Goal: Information Seeking & Learning: Learn about a topic

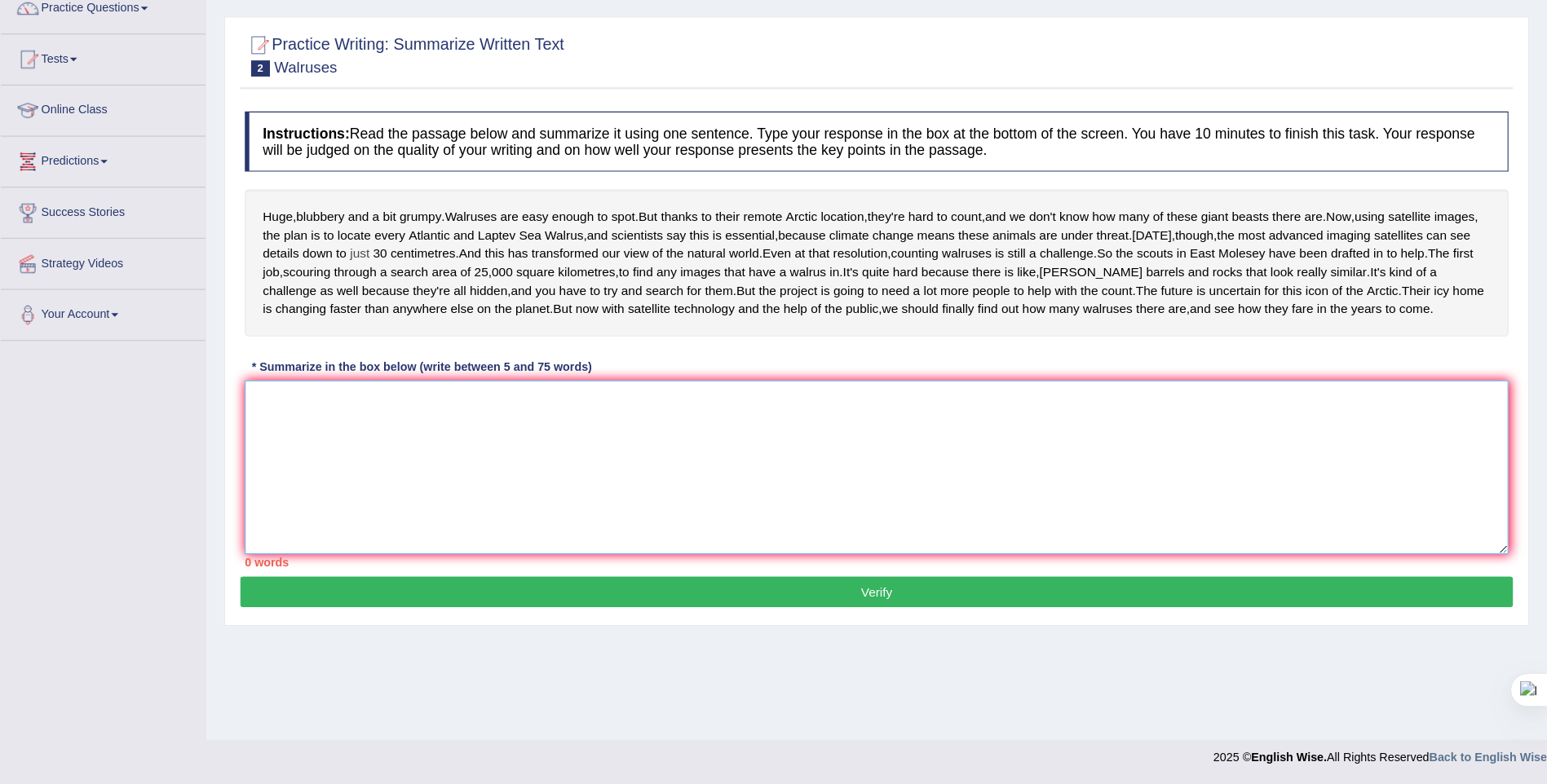
scroll to position [72, 0]
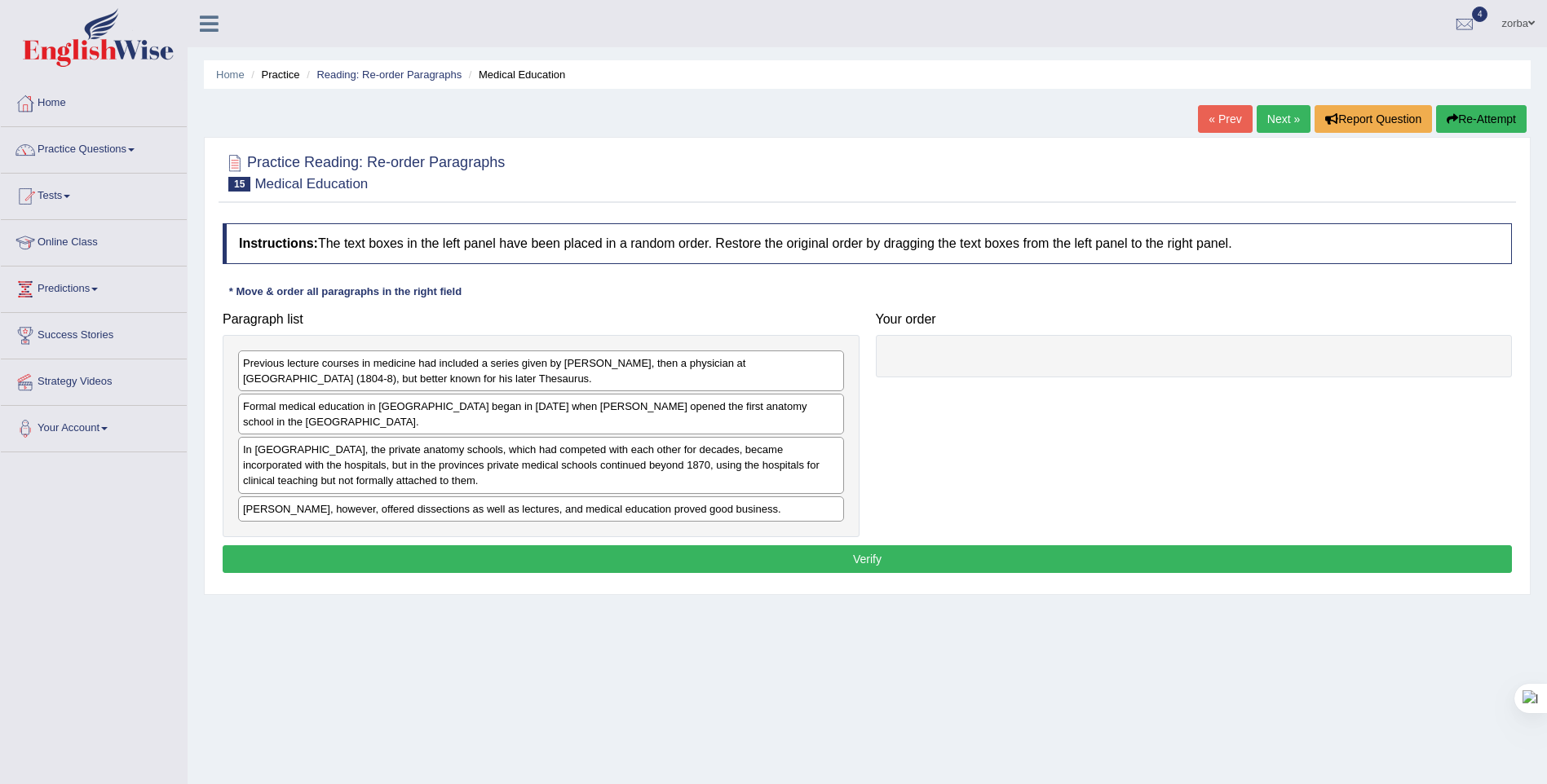
click at [1239, 117] on link "« Prev" at bounding box center [1224, 119] width 54 height 27
click at [1274, 114] on link "Next »" at bounding box center [1284, 119] width 54 height 27
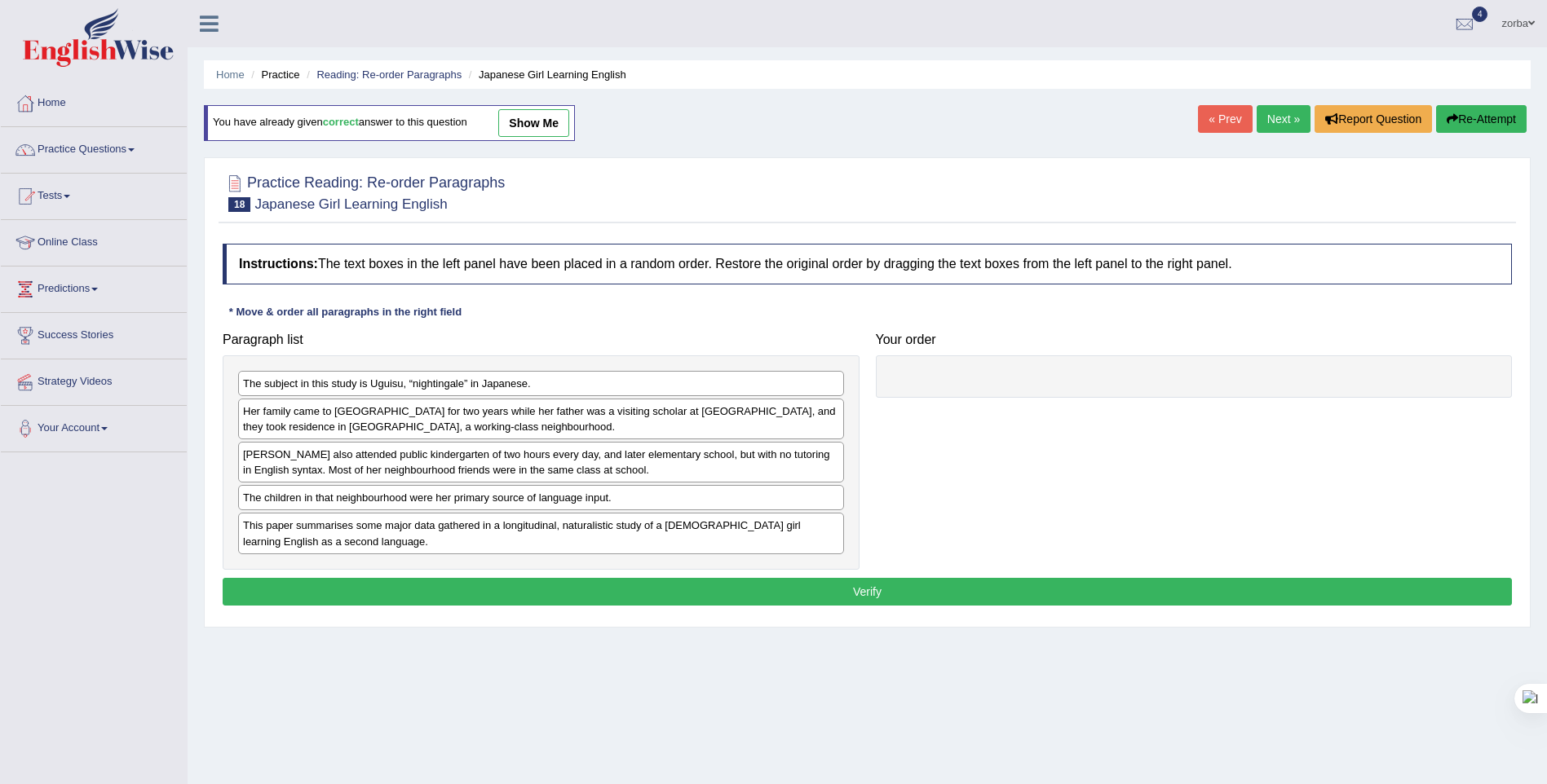
click at [1275, 120] on link "Next »" at bounding box center [1284, 119] width 54 height 27
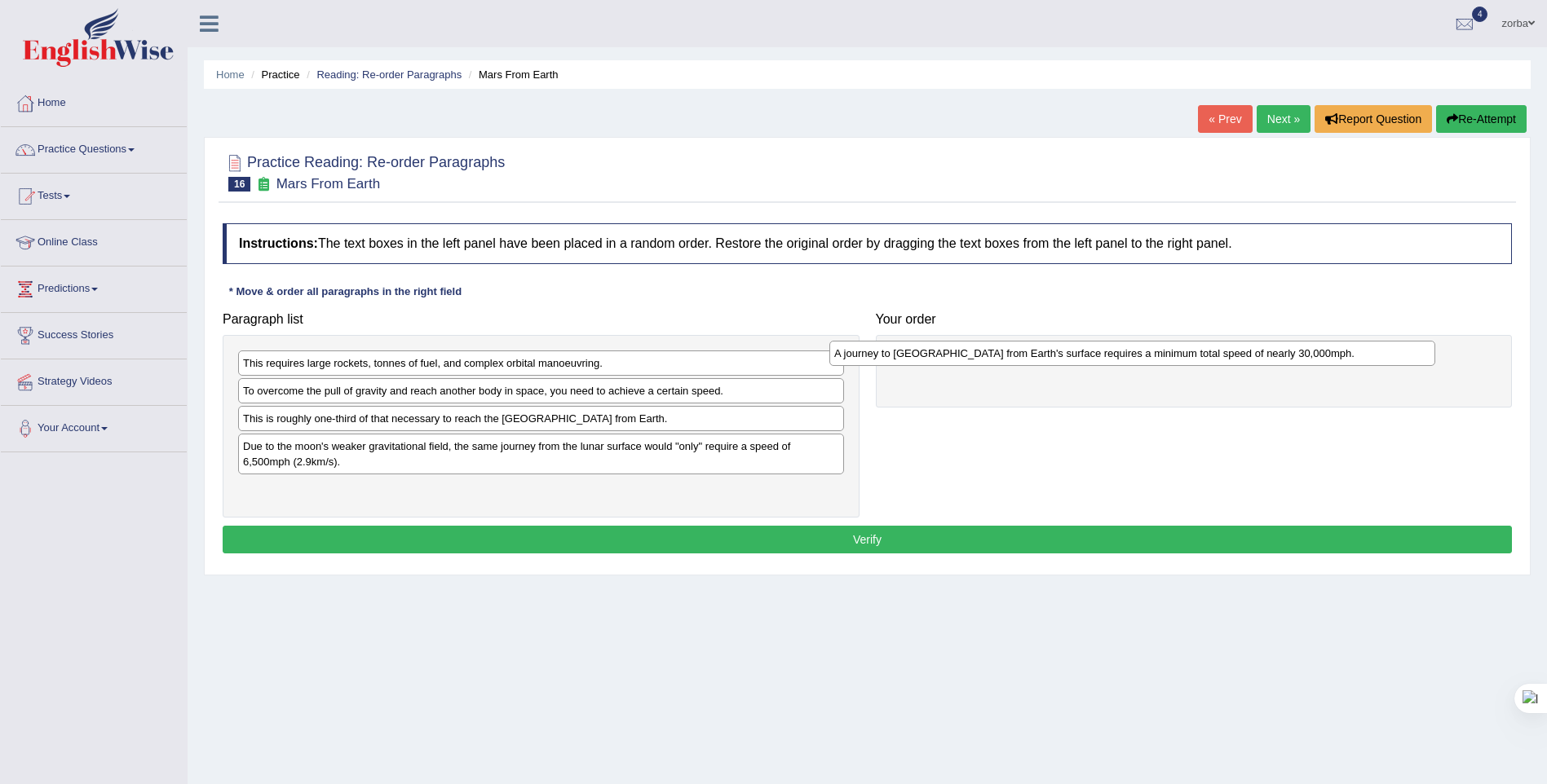
drag, startPoint x: 420, startPoint y: 453, endPoint x: 982, endPoint y: 357, distance: 570.1
click at [982, 357] on div "A journey to [GEOGRAPHIC_DATA] from Earth's surface requires a minimum total sp…" at bounding box center [1133, 353] width 606 height 25
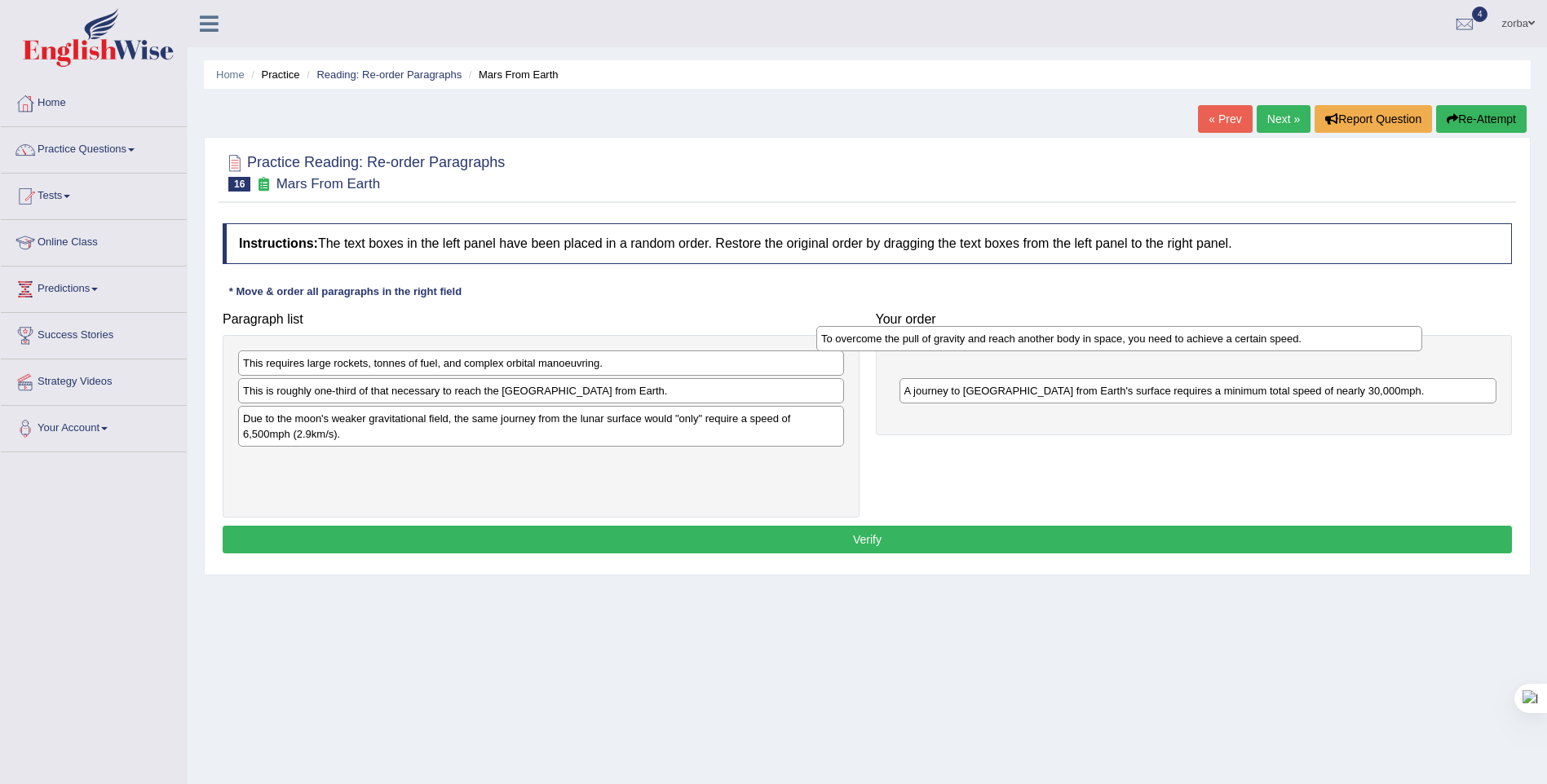
drag, startPoint x: 503, startPoint y: 398, endPoint x: 952, endPoint y: 343, distance: 452.4
click at [952, 343] on div "To overcome the pull of gravity and reach another body in space, you need to ac…" at bounding box center [1120, 338] width 606 height 25
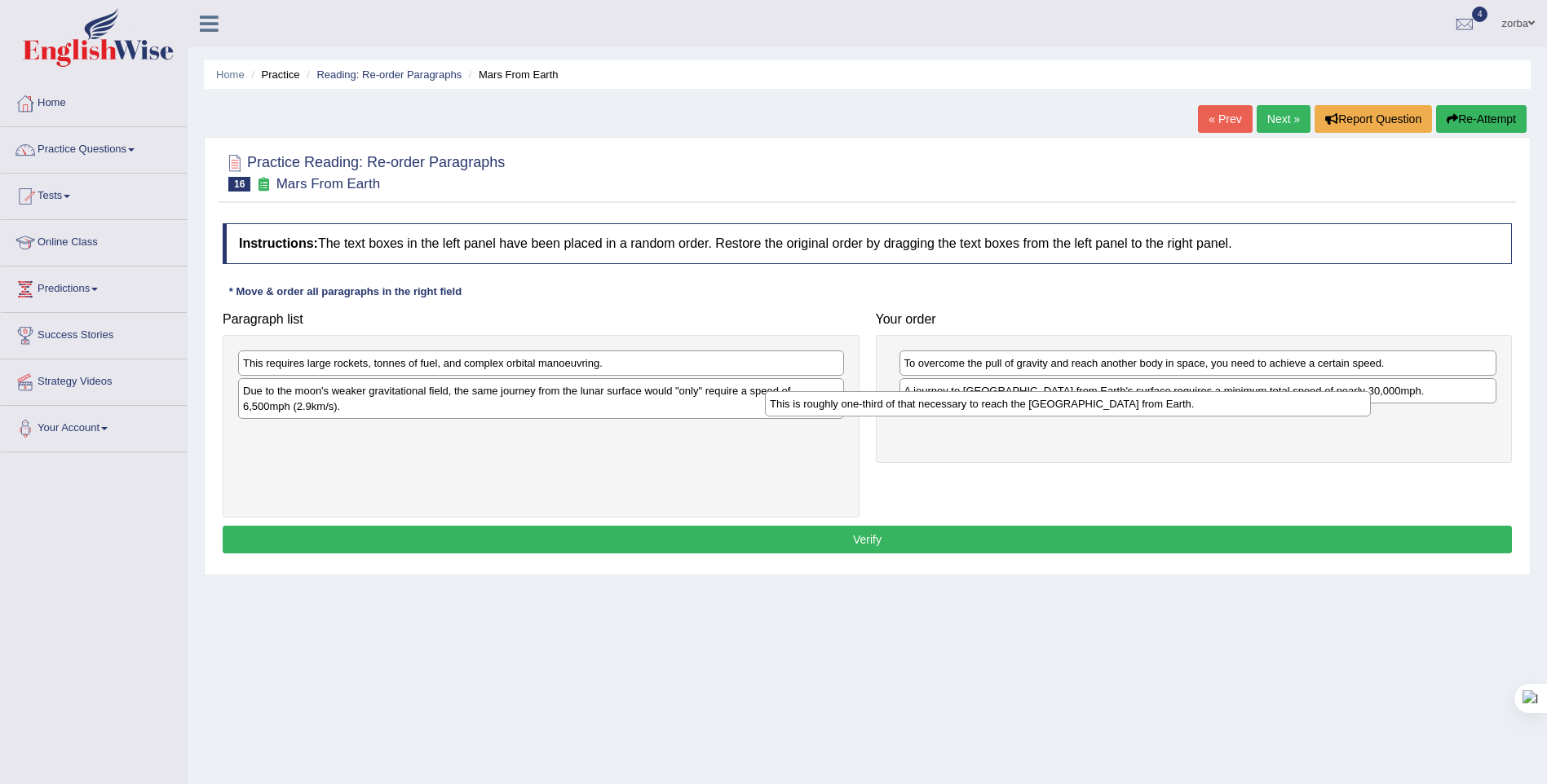
drag, startPoint x: 737, startPoint y: 392, endPoint x: 1055, endPoint y: 417, distance: 319.0
click at [1055, 417] on div "This is roughly one-third of that necessary to reach the [GEOGRAPHIC_DATA] from…" at bounding box center [1068, 403] width 606 height 25
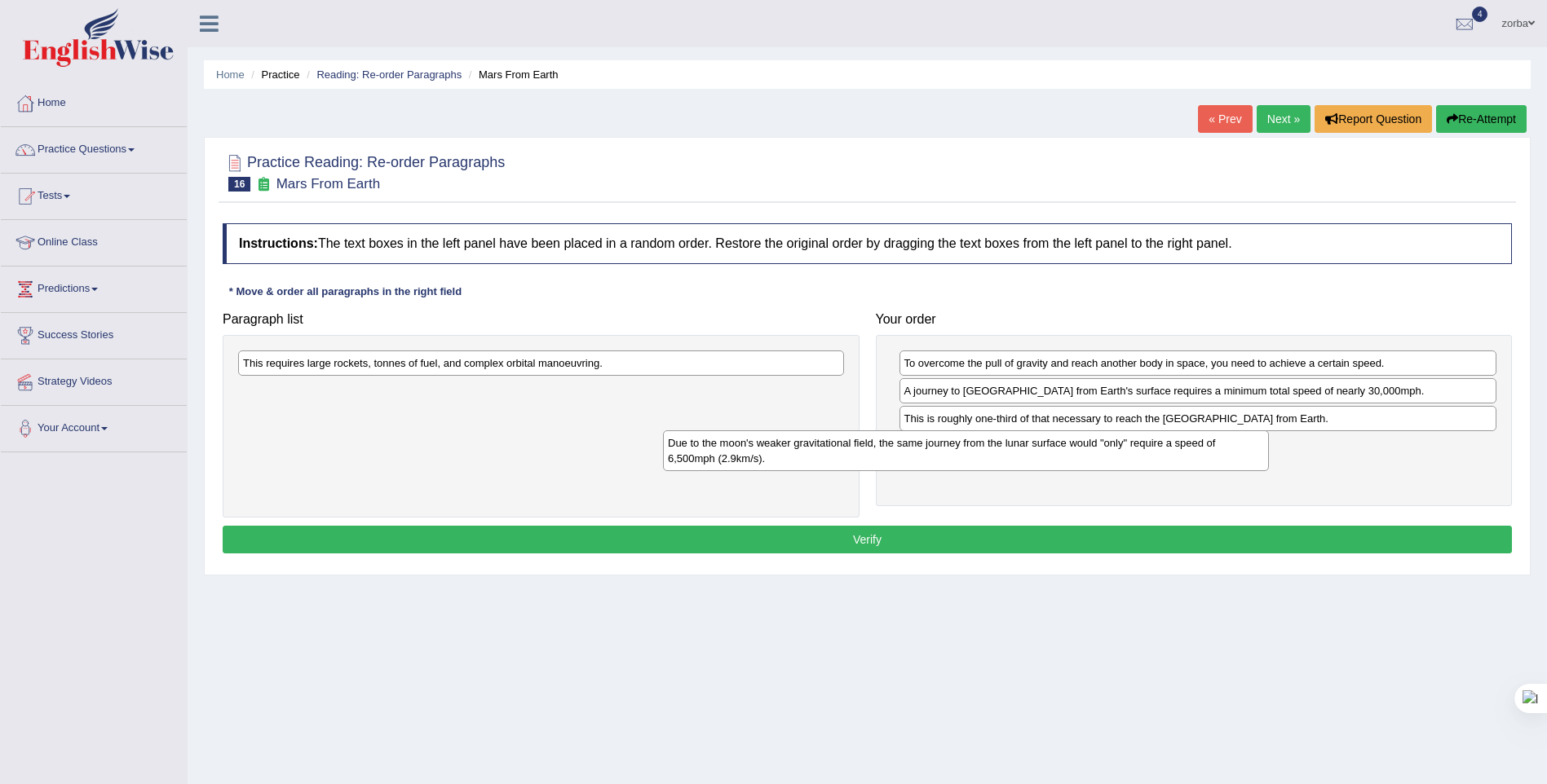
drag, startPoint x: 1019, startPoint y: 453, endPoint x: 1130, endPoint y: 462, distance: 111.4
click at [1130, 462] on div "Due to the moon's weaker gravitational field, the same journey from the lunar s…" at bounding box center [966, 451] width 606 height 41
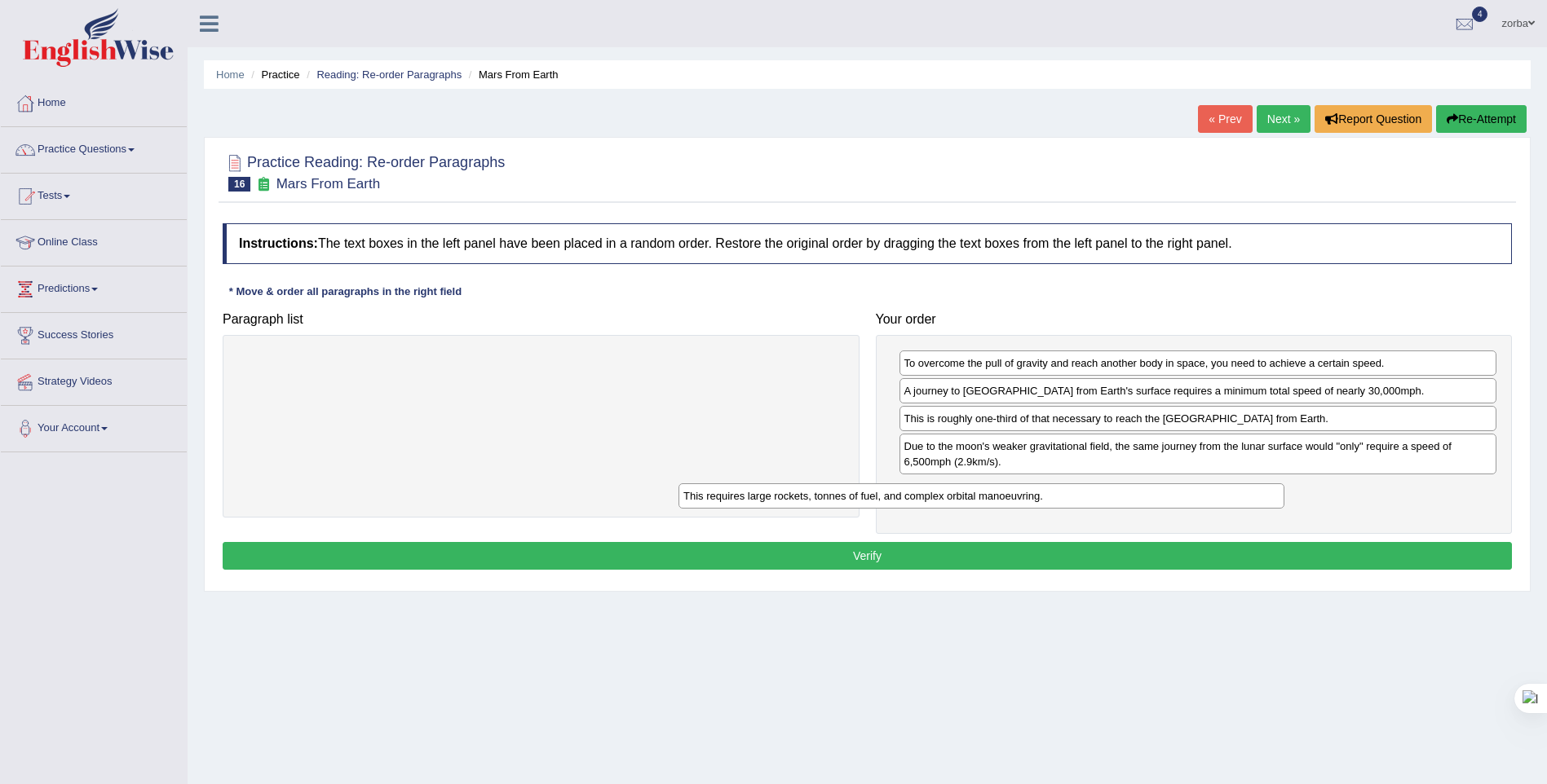
drag, startPoint x: 958, startPoint y: 416, endPoint x: 1330, endPoint y: 508, distance: 383.2
click at [1284, 508] on div "This requires large rockets, tonnes of fuel, and complex orbital manoeuvring." at bounding box center [982, 496] width 606 height 25
click at [1178, 552] on button "Verify" at bounding box center [867, 556] width 1290 height 27
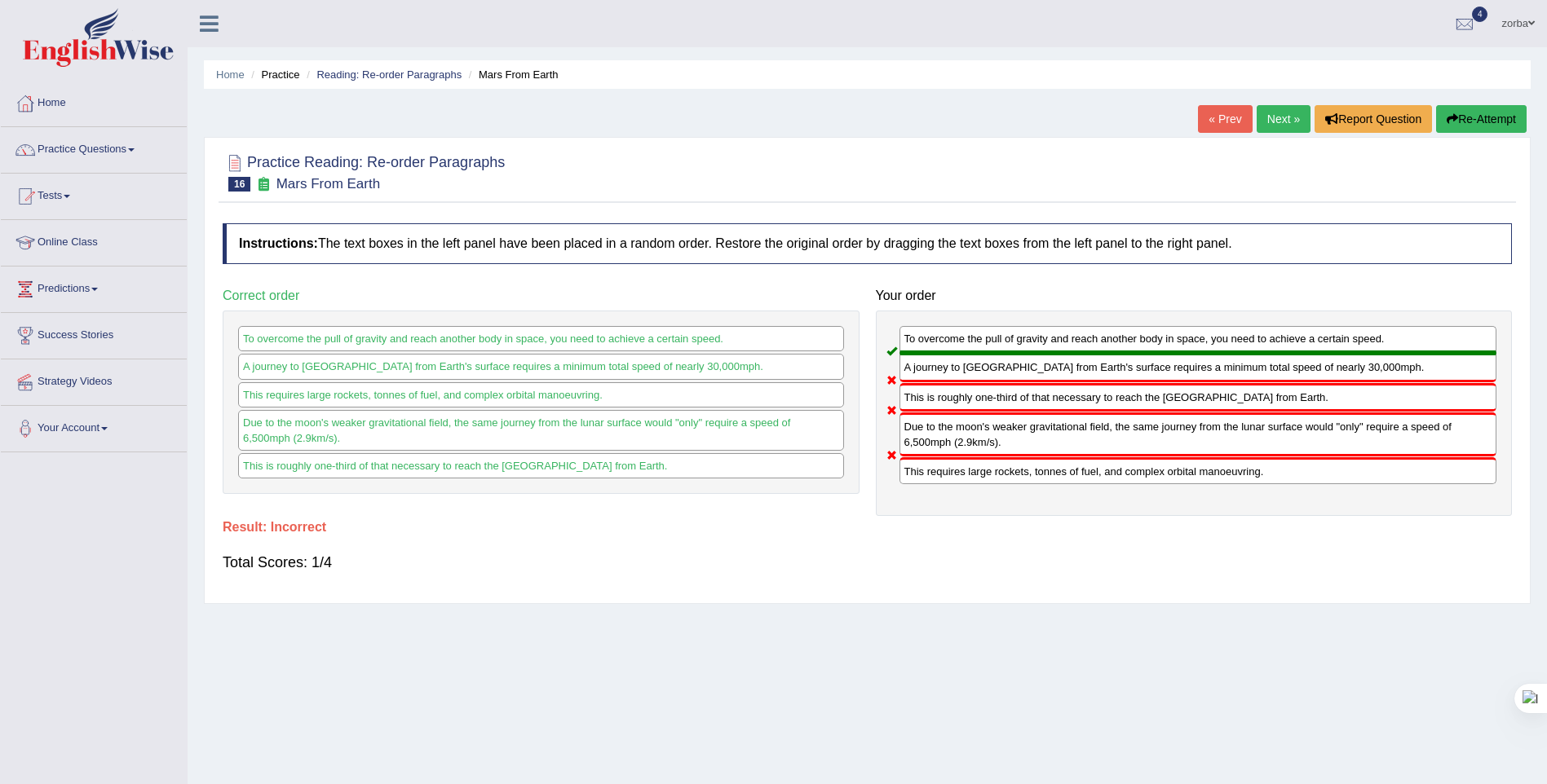
click at [1498, 114] on button "Re-Attempt" at bounding box center [1482, 119] width 91 height 27
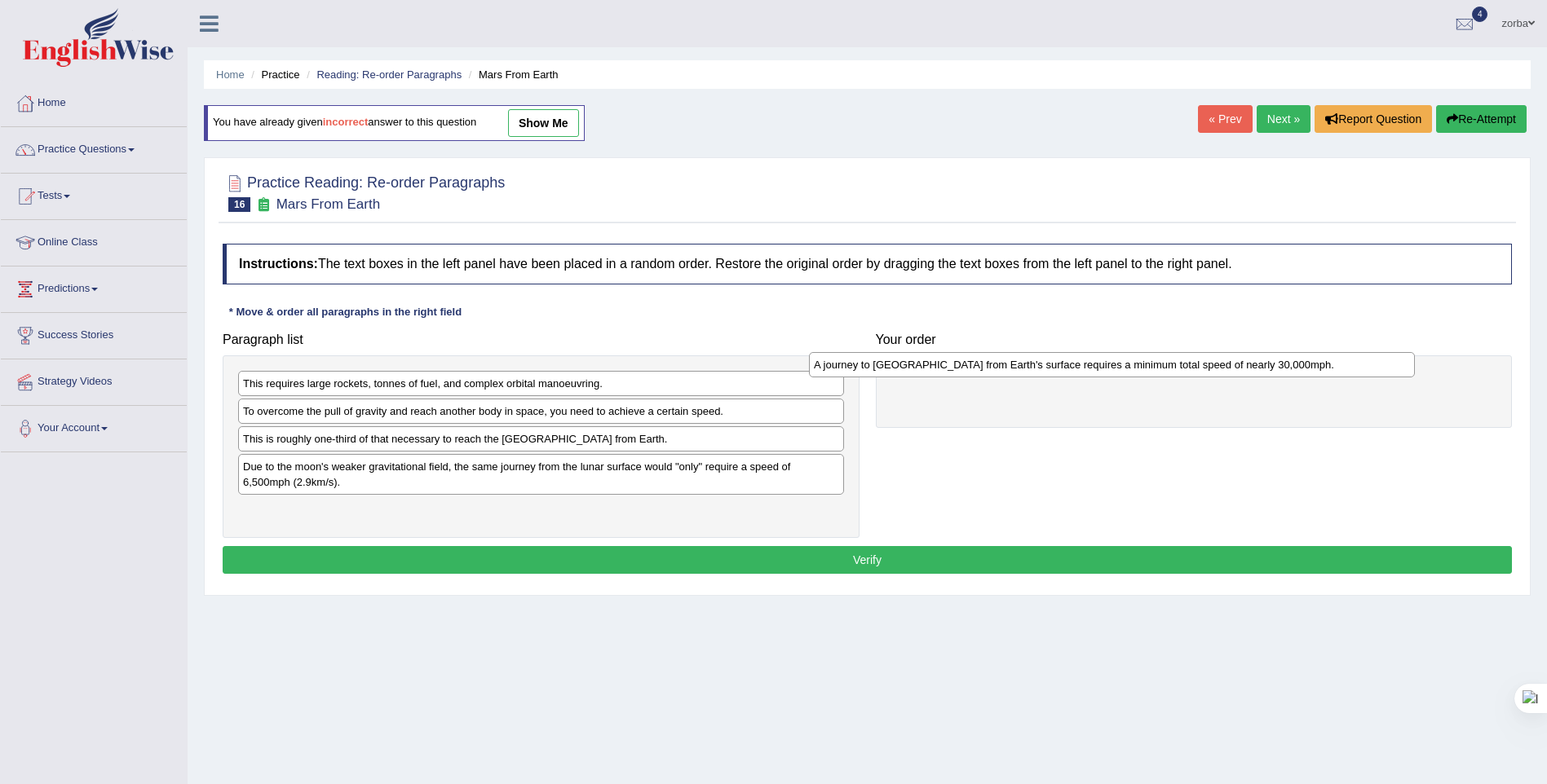
drag, startPoint x: 678, startPoint y: 467, endPoint x: 1193, endPoint y: 365, distance: 525.0
click at [1193, 365] on div "A journey to [GEOGRAPHIC_DATA] from Earth's surface requires a minimum total sp…" at bounding box center [1112, 365] width 606 height 25
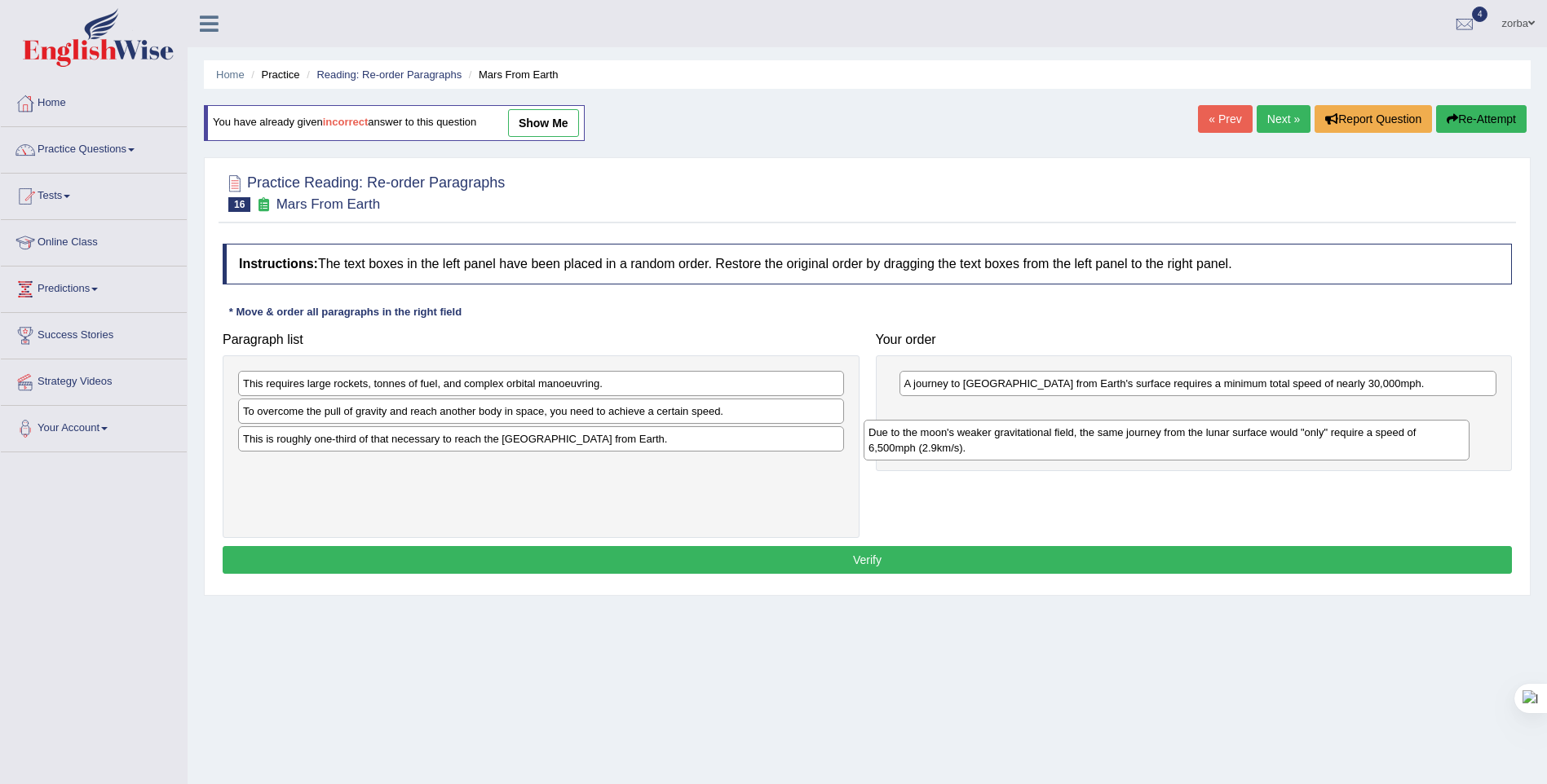
drag, startPoint x: 681, startPoint y: 481, endPoint x: 1281, endPoint y: 447, distance: 601.0
click at [1281, 447] on div "Due to the moon's weaker gravitational field, the same journey from the lunar s…" at bounding box center [1167, 441] width 606 height 41
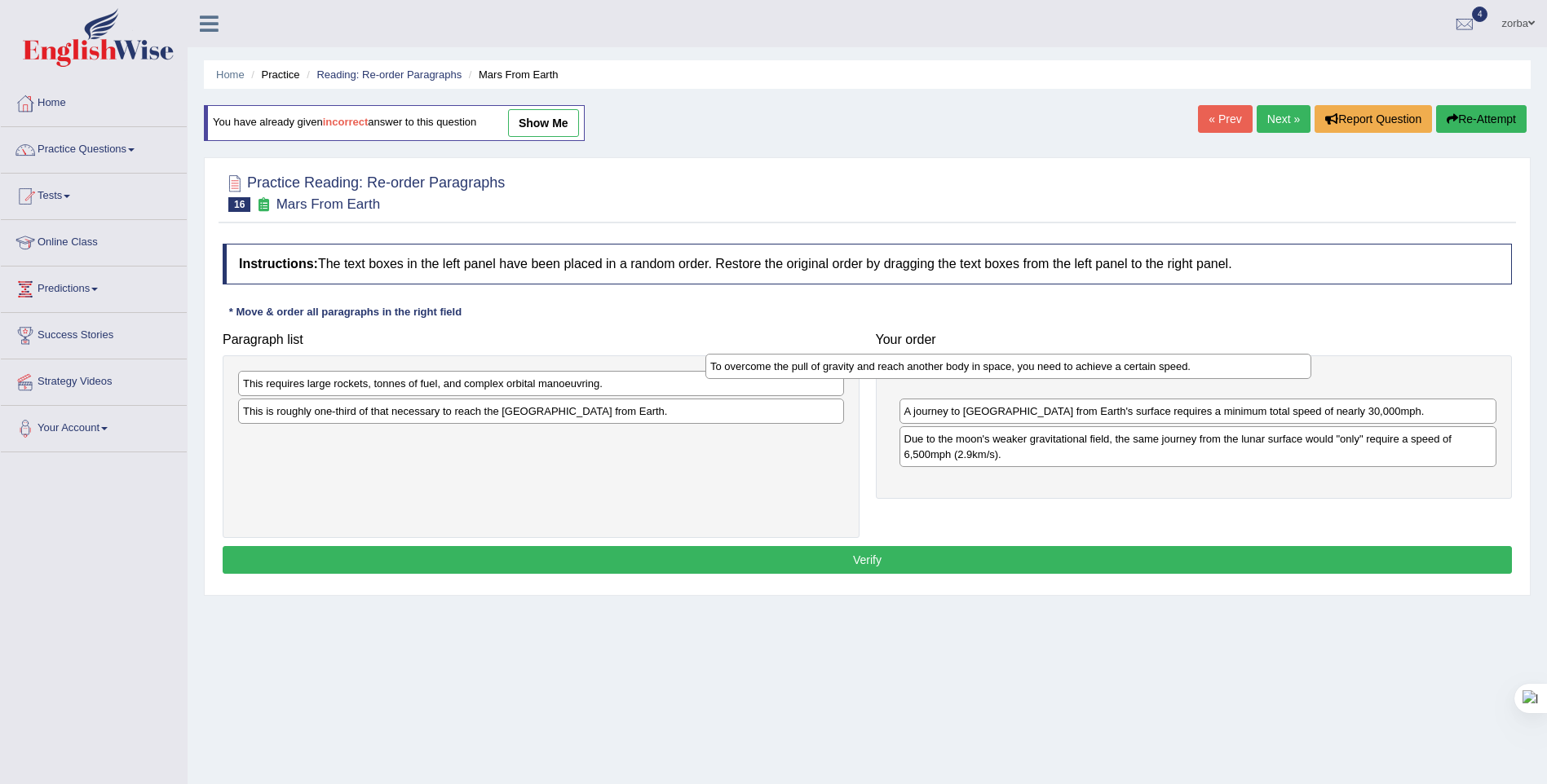
drag, startPoint x: 934, startPoint y: 405, endPoint x: 1124, endPoint y: 367, distance: 193.8
click at [1124, 367] on div "To overcome the pull of gravity and reach another body in space, you need to ac…" at bounding box center [1008, 366] width 606 height 25
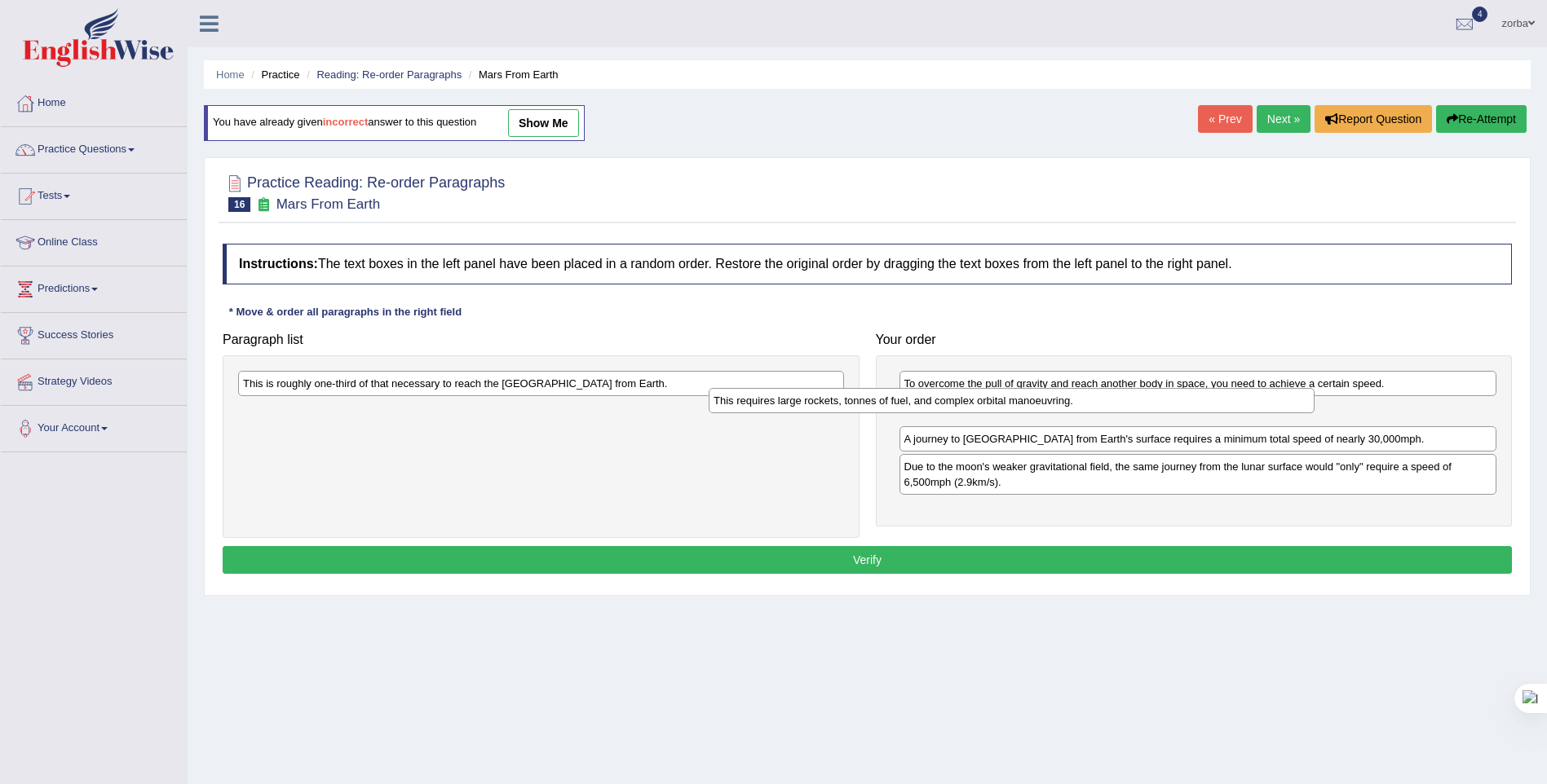
drag, startPoint x: 562, startPoint y: 383, endPoint x: 1027, endPoint y: 400, distance: 465.3
click at [1027, 400] on div "This requires large rockets, tonnes of fuel, and complex orbital manoeuvring." at bounding box center [1012, 400] width 606 height 25
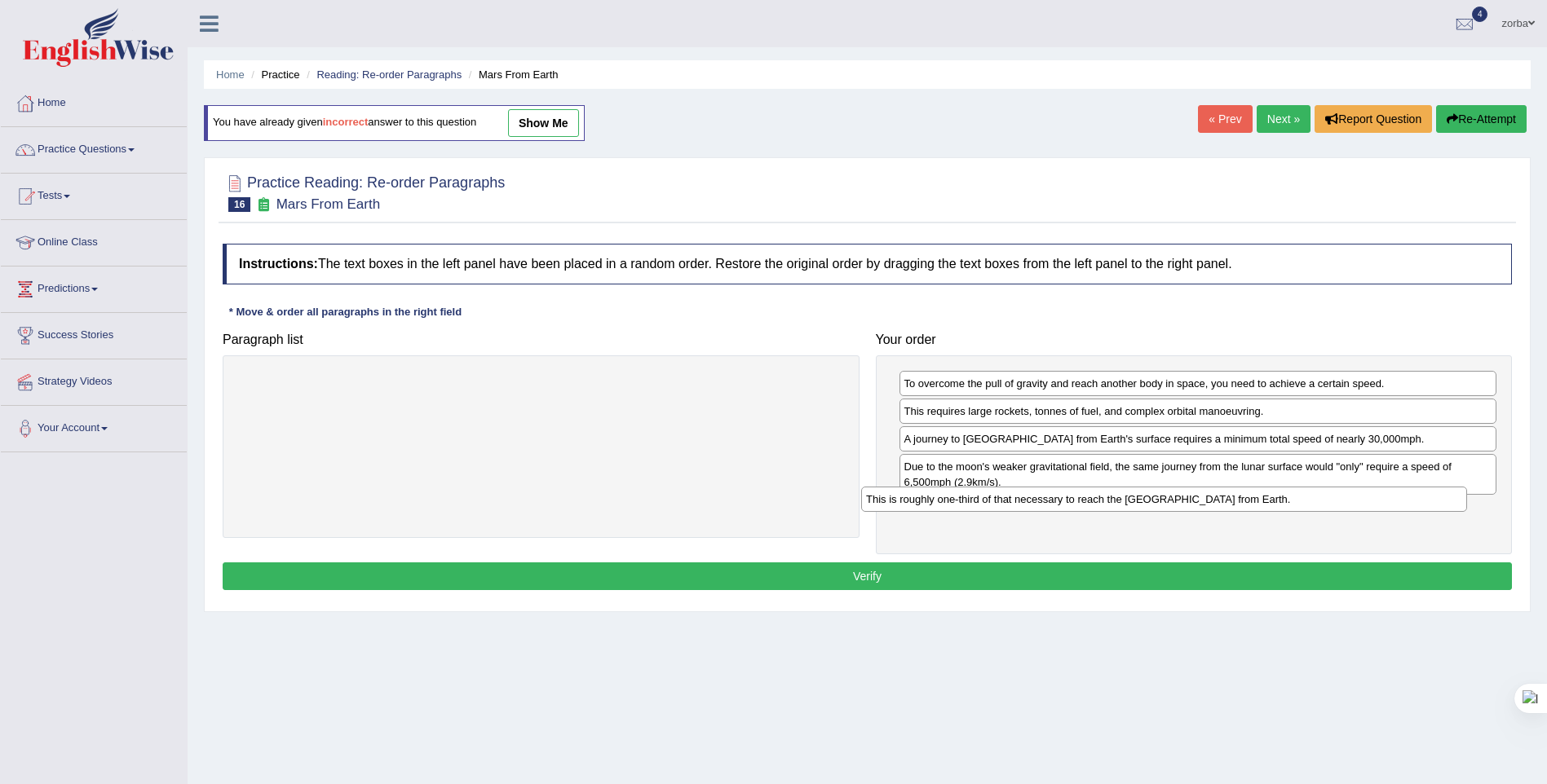
drag, startPoint x: 646, startPoint y: 407, endPoint x: 1224, endPoint y: 507, distance: 586.6
click at [1224, 507] on div "This is roughly one-third of that necessary to reach the [GEOGRAPHIC_DATA] from…" at bounding box center [1164, 498] width 606 height 25
click at [979, 575] on button "Verify" at bounding box center [867, 576] width 1290 height 27
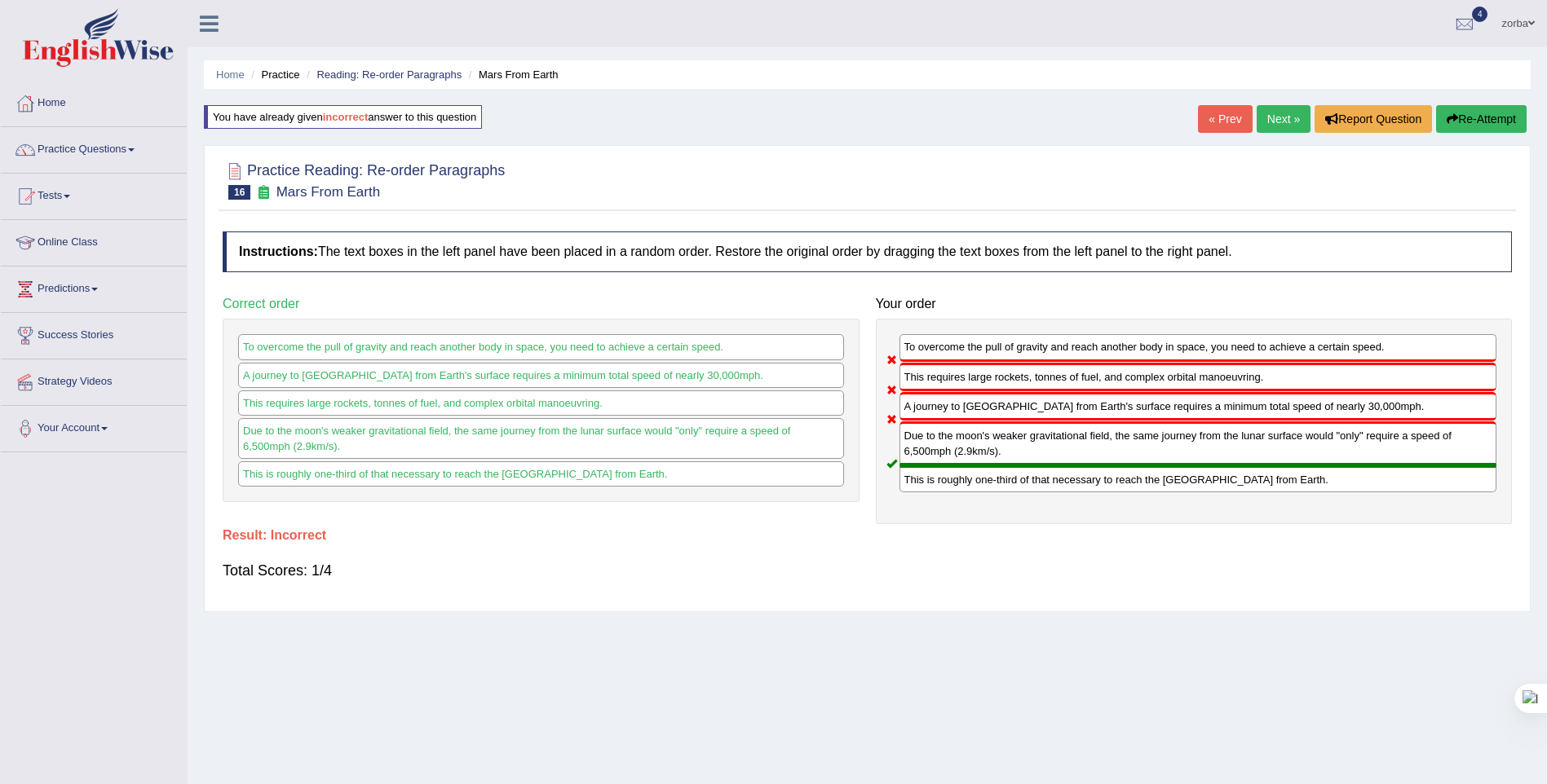
drag, startPoint x: 1467, startPoint y: 117, endPoint x: 1468, endPoint y: 127, distance: 10.0
click at [1467, 117] on button "Re-Attempt" at bounding box center [1482, 119] width 91 height 27
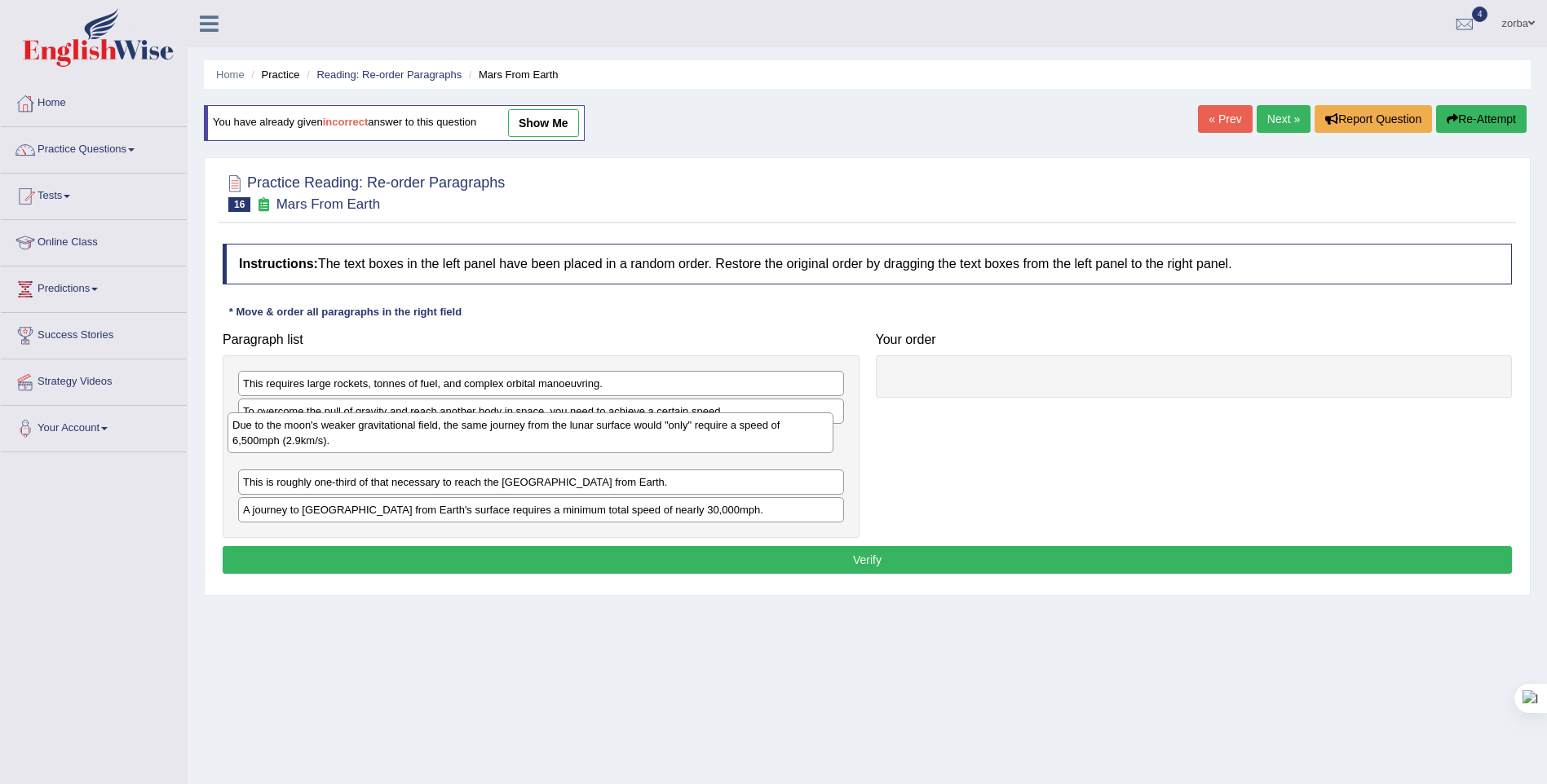
click at [439, 425] on div "Due to the moon's weaker gravitational field, the same journey from the lunar s…" at bounding box center [530, 433] width 606 height 41
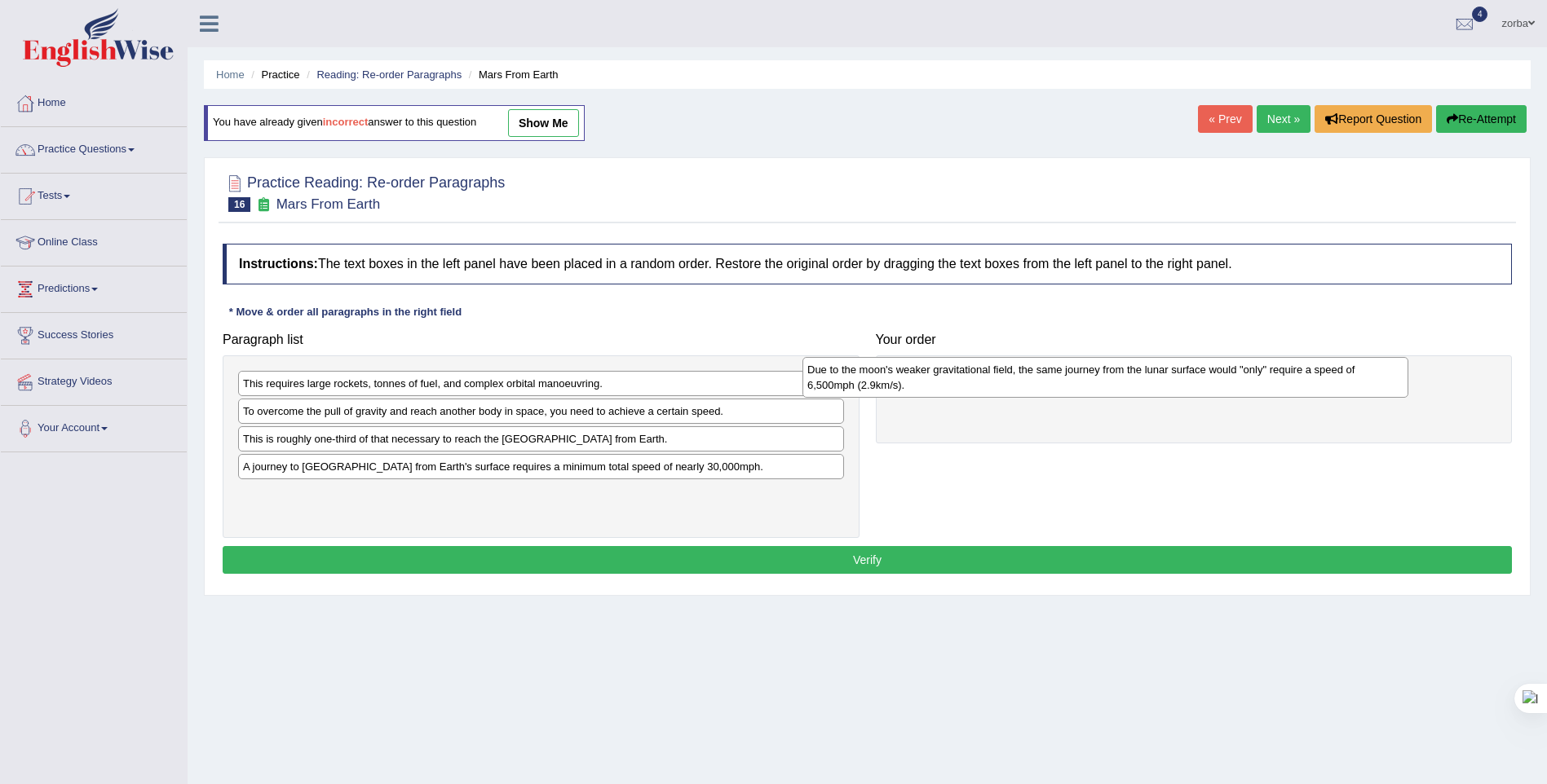
drag, startPoint x: 523, startPoint y: 449, endPoint x: 1027, endPoint y: 380, distance: 508.7
click at [1027, 380] on div "Due to the moon's weaker gravitational field, the same journey from the lunar s…" at bounding box center [1105, 377] width 606 height 41
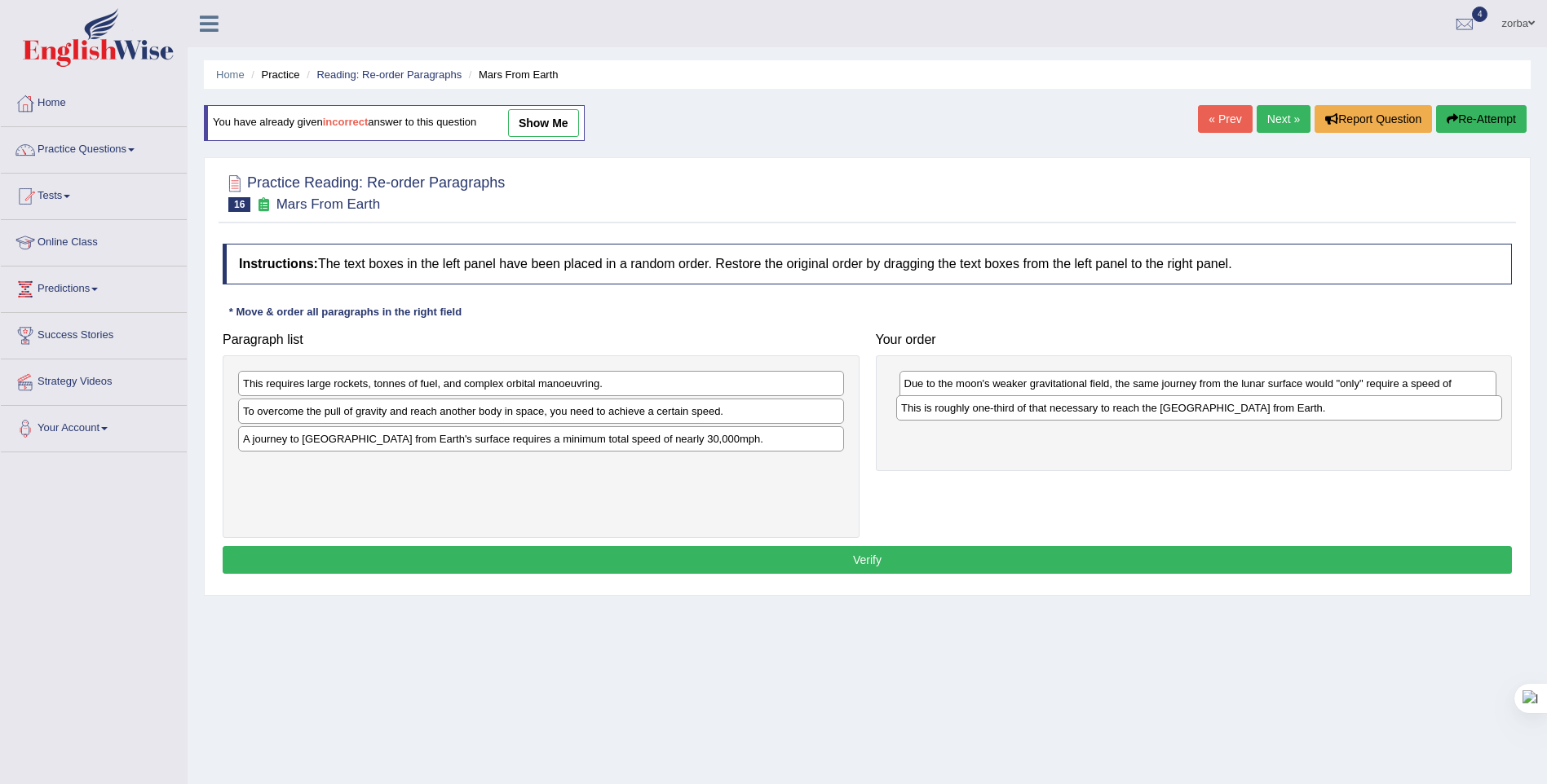
drag, startPoint x: 486, startPoint y: 442, endPoint x: 1047, endPoint y: 455, distance: 561.2
click at [1104, 413] on div "This is roughly one-third of that necessary to reach the [GEOGRAPHIC_DATA] from…" at bounding box center [1200, 407] width 606 height 25
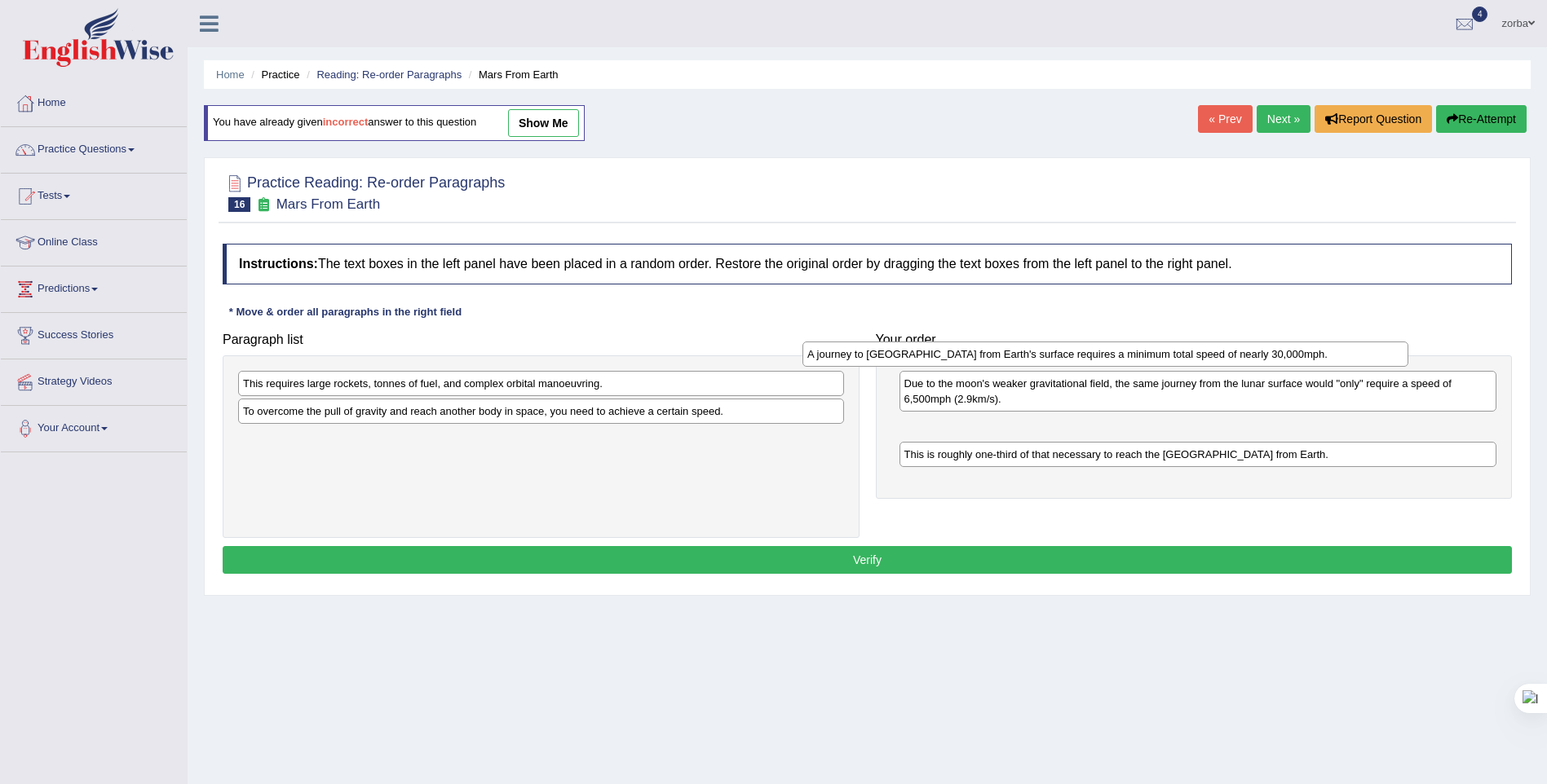
drag, startPoint x: 623, startPoint y: 438, endPoint x: 1187, endPoint y: 354, distance: 570.2
click at [1187, 354] on div "A journey to [GEOGRAPHIC_DATA] from Earth's surface requires a minimum total sp…" at bounding box center [1105, 353] width 606 height 25
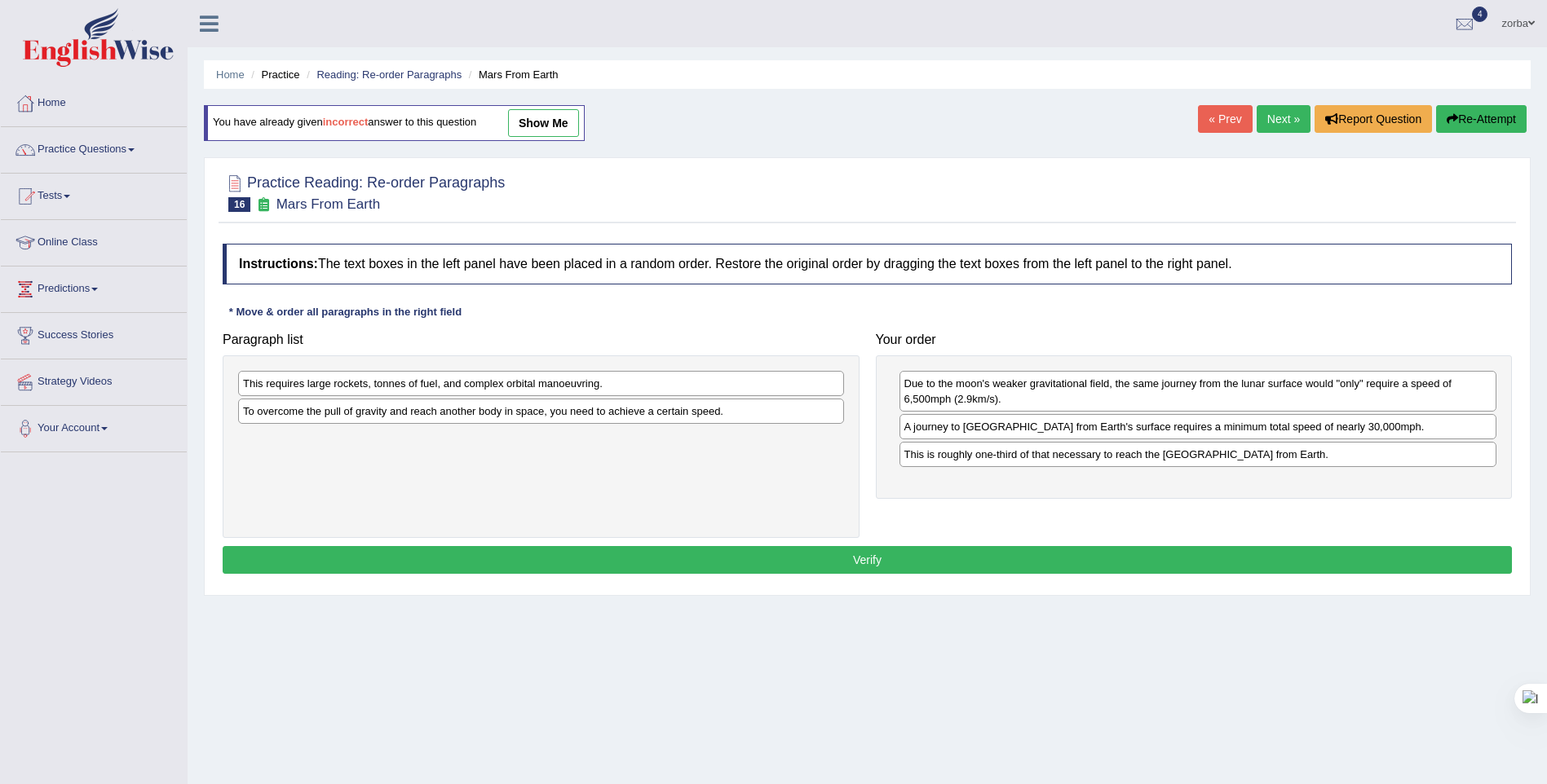
click at [992, 415] on div "A journey to [GEOGRAPHIC_DATA] from Earth's surface requires a minimum total sp…" at bounding box center [1198, 426] width 598 height 25
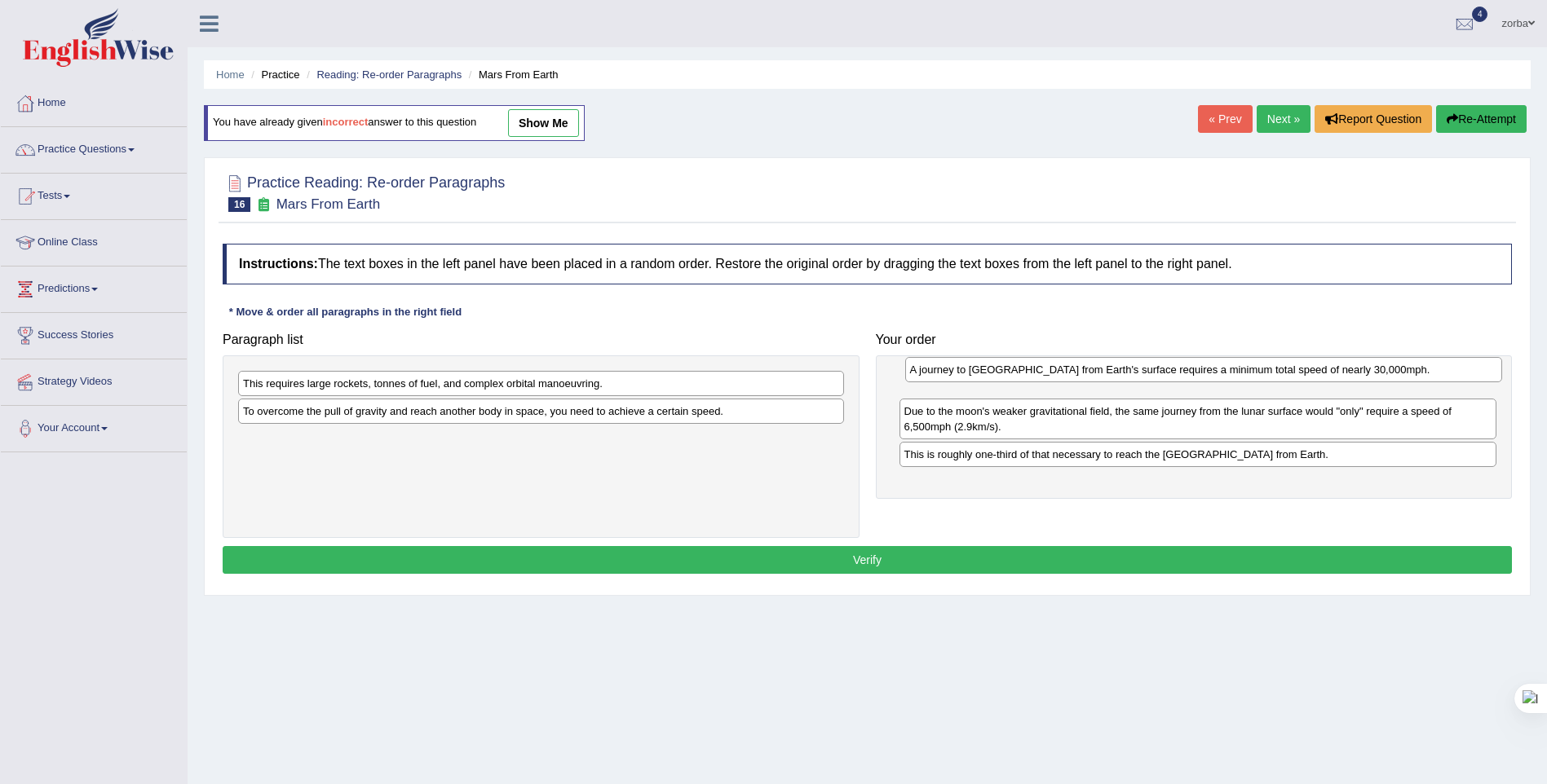
drag, startPoint x: 983, startPoint y: 426, endPoint x: 989, endPoint y: 370, distance: 56.3
click at [989, 370] on div "A journey to [GEOGRAPHIC_DATA] from Earth's surface requires a minimum total sp…" at bounding box center [1204, 369] width 598 height 25
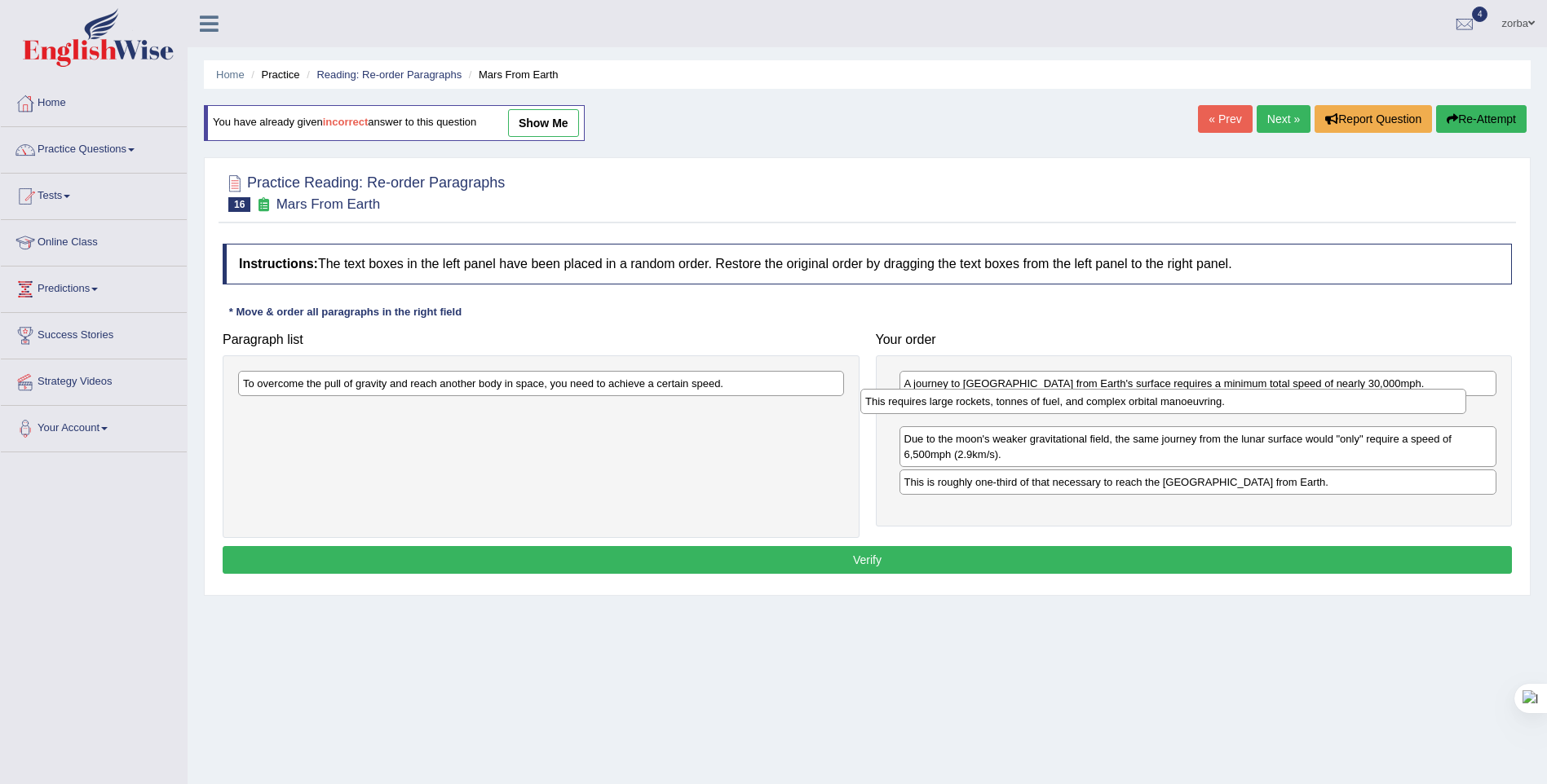
drag, startPoint x: 688, startPoint y: 379, endPoint x: 1048, endPoint y: 412, distance: 361.5
click at [1053, 413] on div "This requires large rockets, tonnes of fuel, and complex orbital manoeuvring." at bounding box center [1163, 401] width 606 height 25
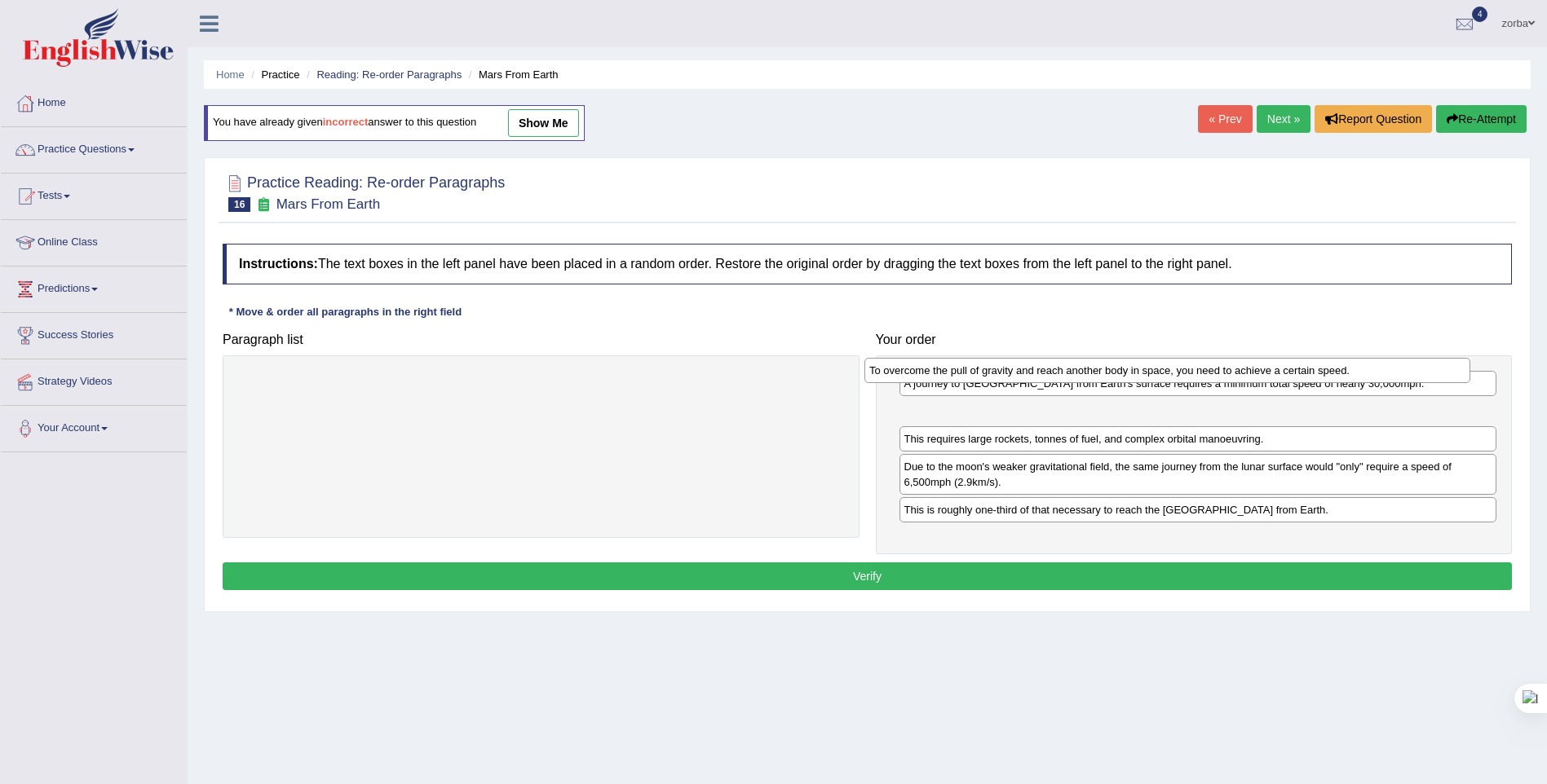
drag, startPoint x: 670, startPoint y: 385, endPoint x: 1296, endPoint y: 371, distance: 626.2
click at [1296, 371] on div "To overcome the pull of gravity and reach another body in space, you need to ac…" at bounding box center [1168, 370] width 606 height 25
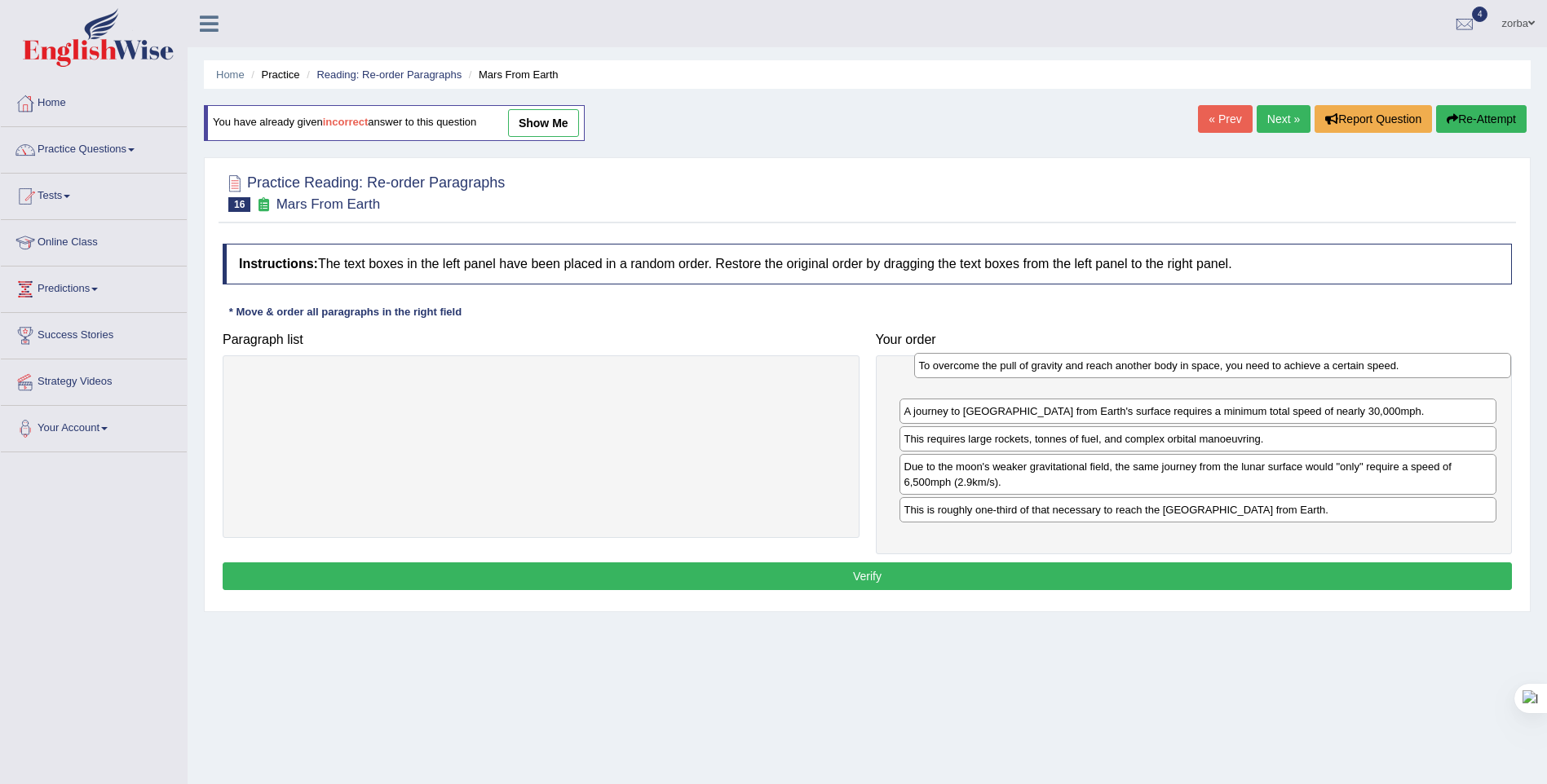
drag, startPoint x: 1067, startPoint y: 408, endPoint x: 1080, endPoint y: 371, distance: 39.2
click at [1080, 371] on div "To overcome the pull of gravity and reach another body in space, you need to ac…" at bounding box center [1213, 365] width 598 height 25
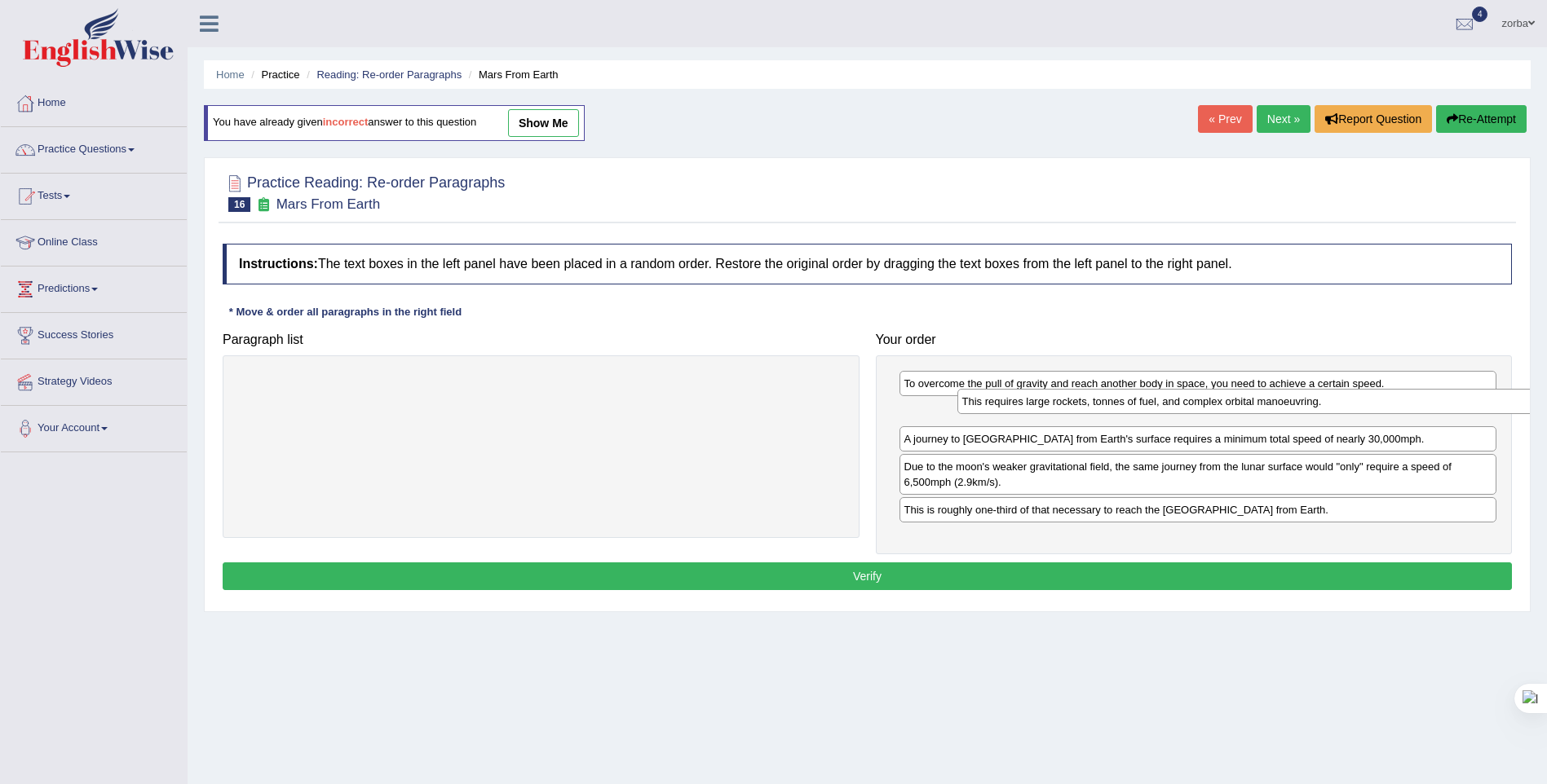
drag, startPoint x: 1050, startPoint y: 443, endPoint x: 1091, endPoint y: 407, distance: 54.6
click at [1091, 407] on div "This requires large rockets, tonnes of fuel, and complex orbital manoeuvring." at bounding box center [1256, 401] width 598 height 25
click at [1037, 577] on button "Verify" at bounding box center [867, 576] width 1290 height 27
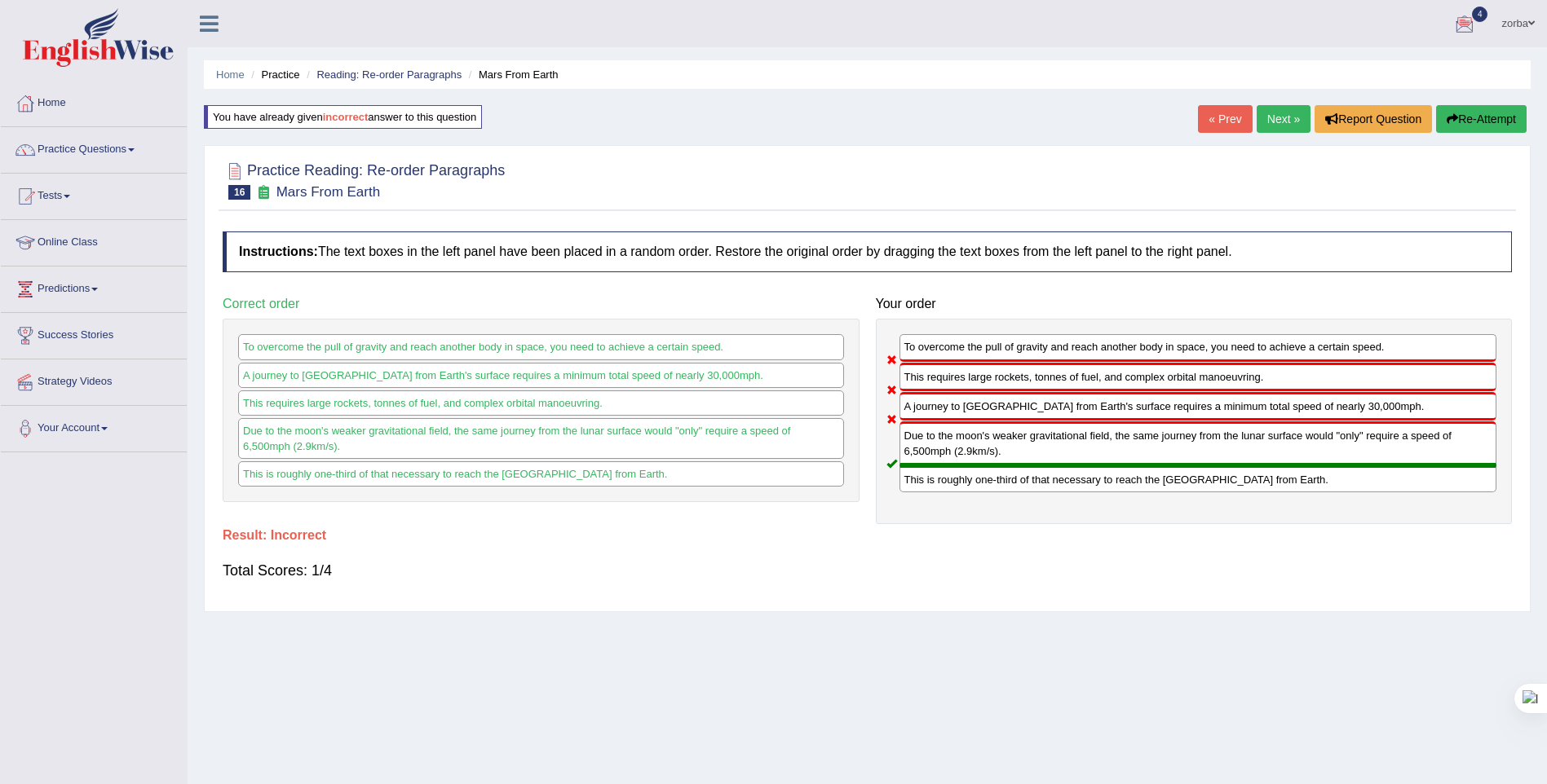
drag, startPoint x: 1459, startPoint y: 120, endPoint x: 1460, endPoint y: 87, distance: 33.0
click at [1459, 120] on button "Re-Attempt" at bounding box center [1482, 119] width 91 height 27
